Goal: Find specific page/section: Find specific page/section

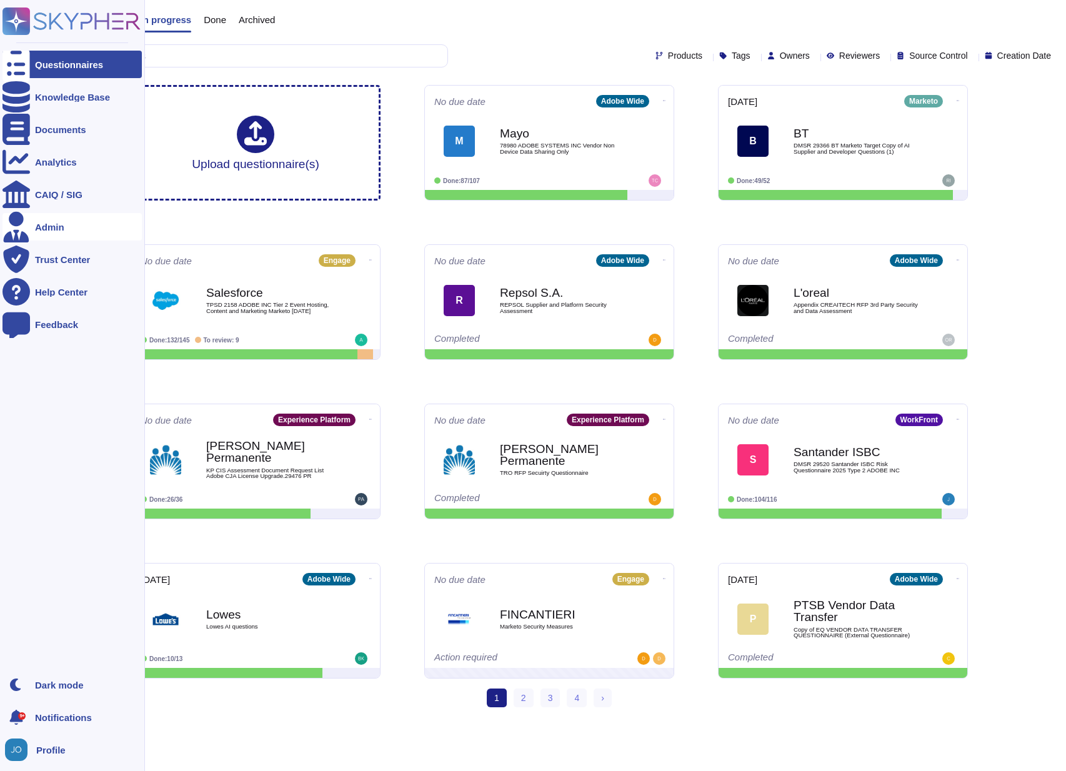
click at [49, 223] on div "Admin" at bounding box center [49, 226] width 29 height 9
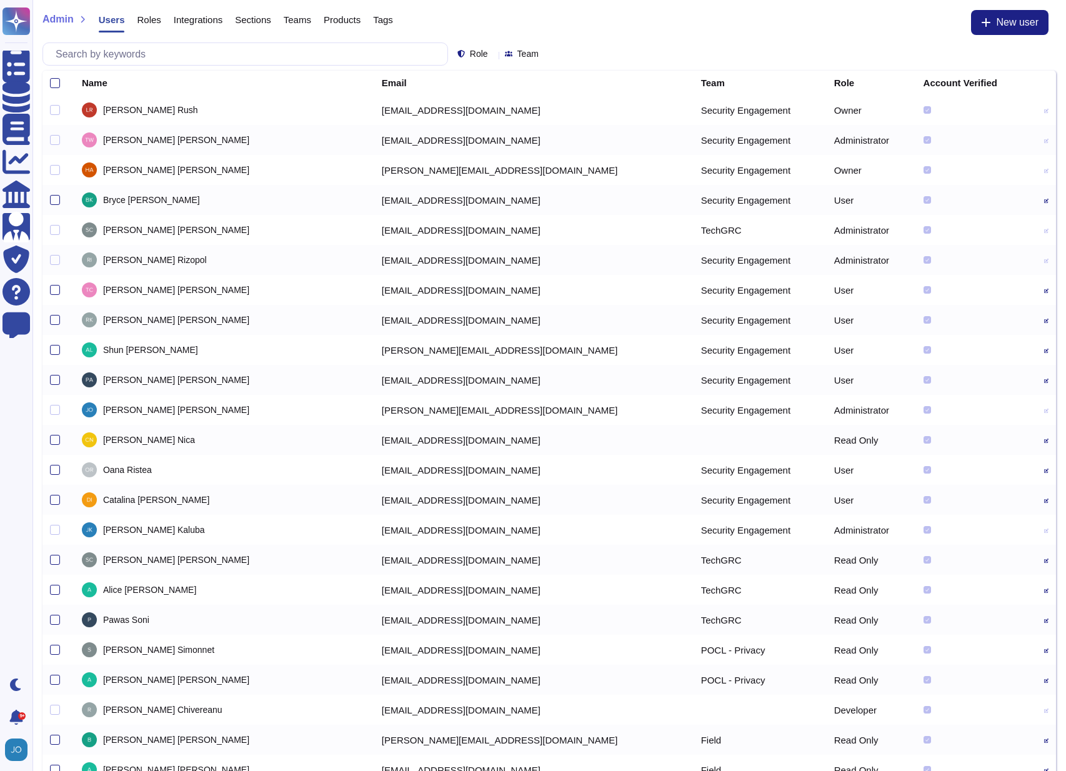
click at [701, 82] on div "Team" at bounding box center [760, 82] width 118 height 9
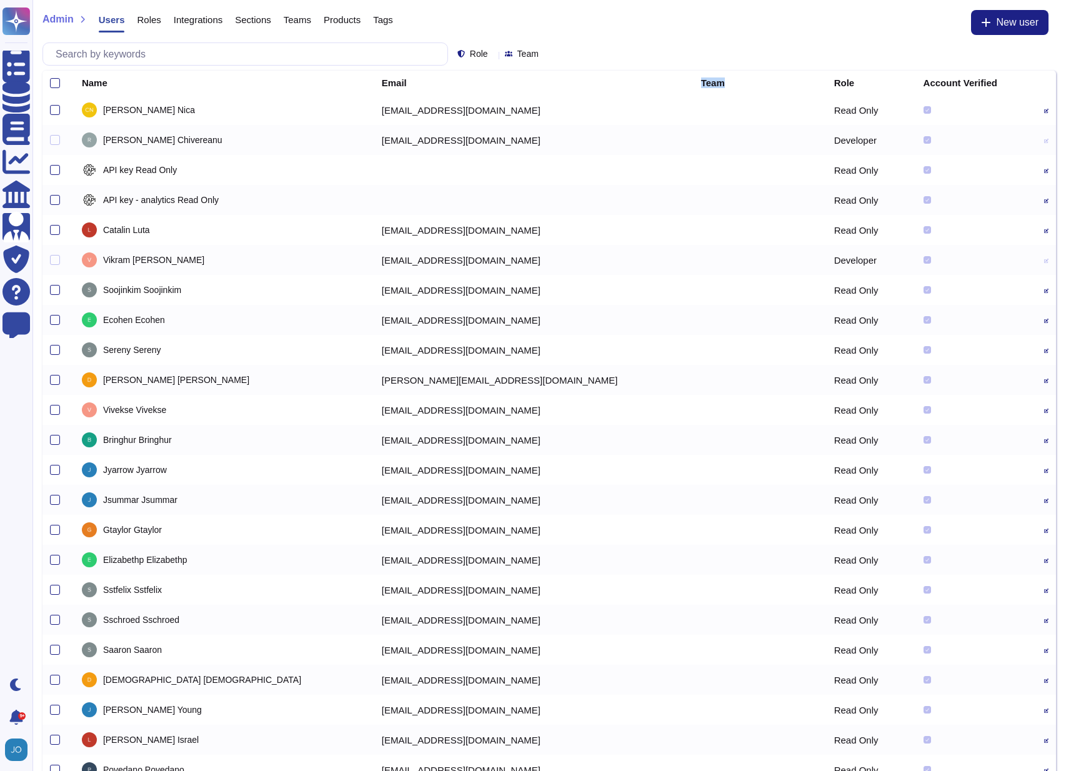
click at [701, 82] on div "Team" at bounding box center [760, 82] width 118 height 9
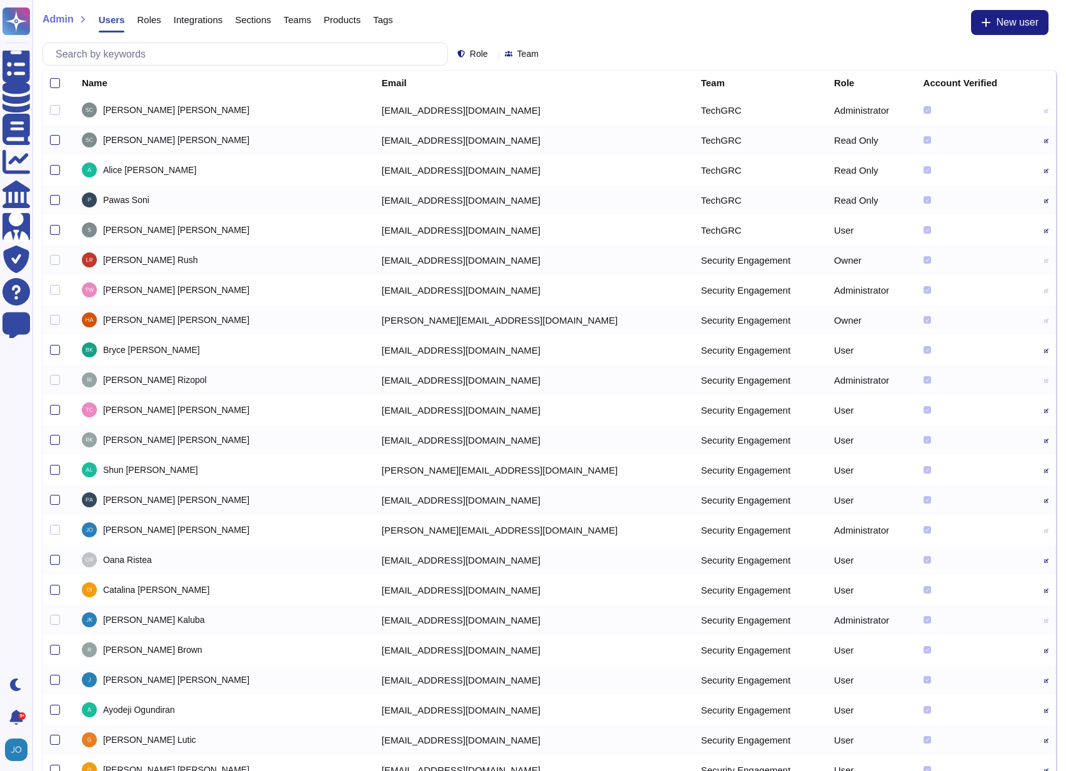
click at [493, 55] on icon at bounding box center [493, 55] width 0 height 0
click at [484, 119] on span "Read Only" at bounding box center [491, 113] width 44 height 11
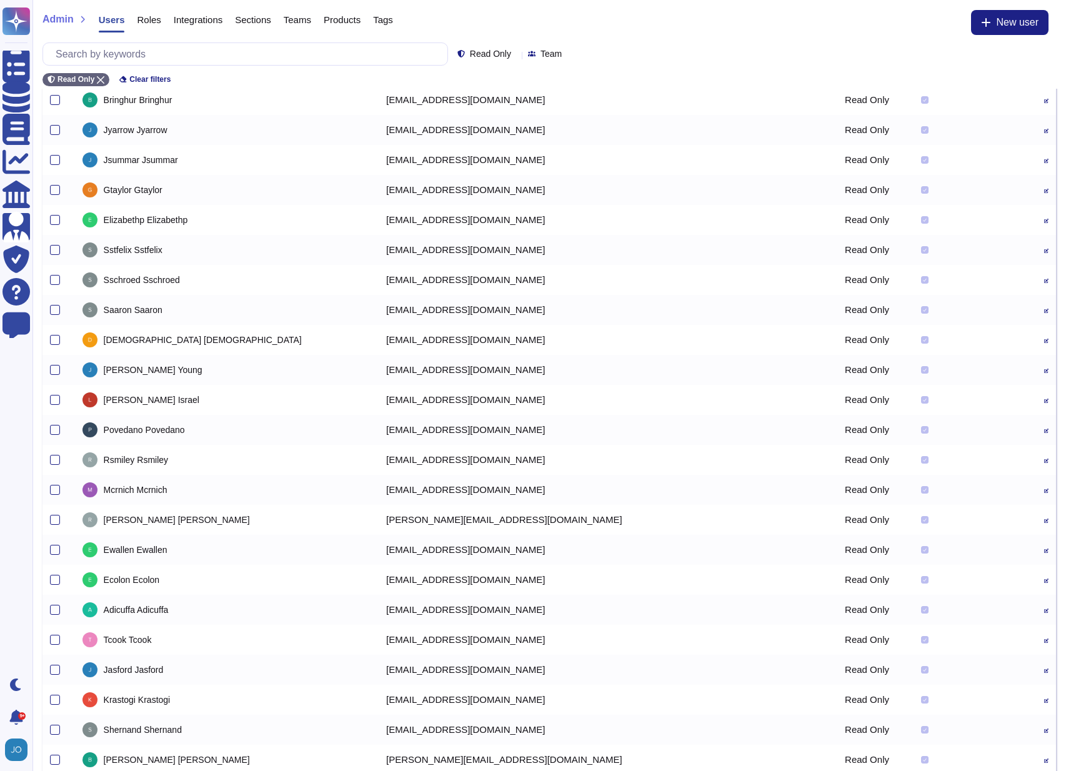
scroll to position [994, 0]
